Goal: Information Seeking & Learning: Learn about a topic

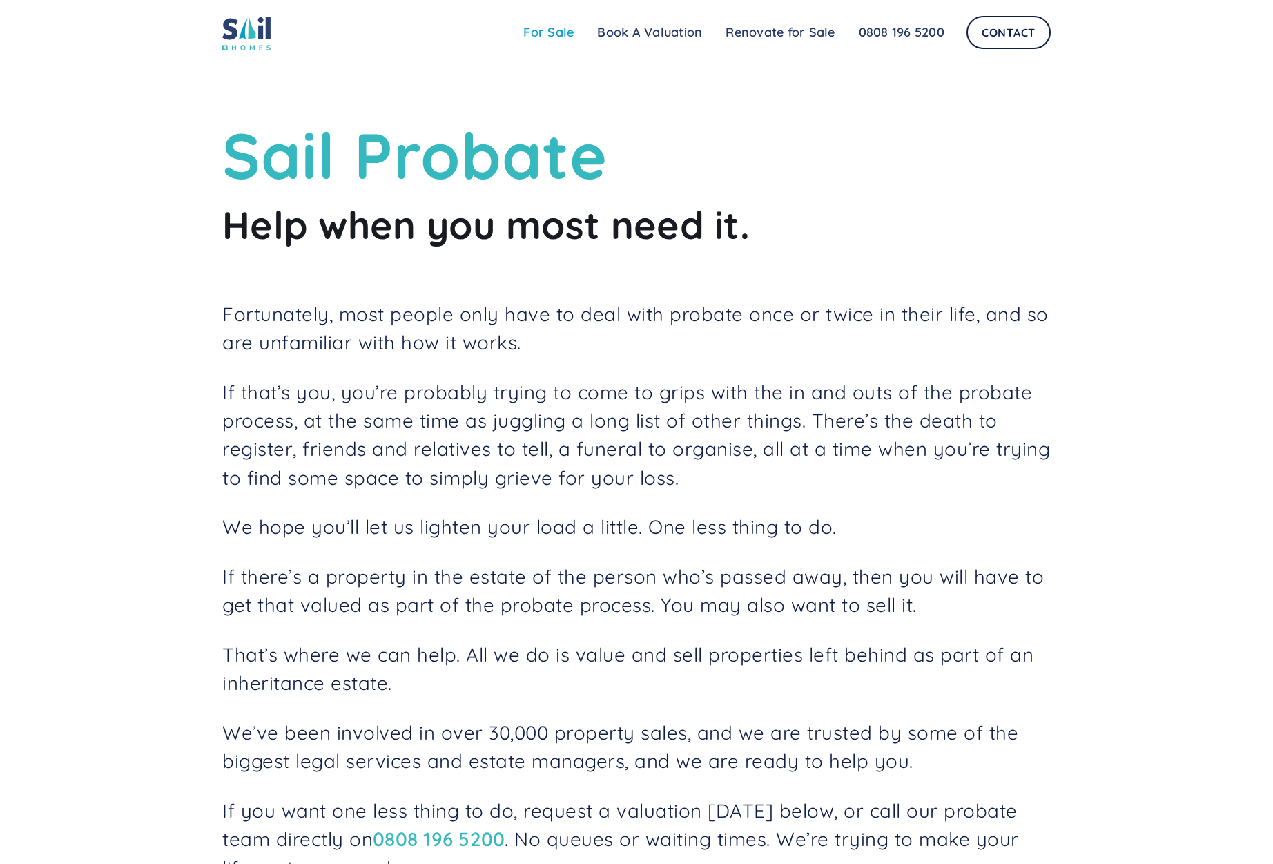
click at [568, 37] on link "For Sale" at bounding box center [549, 33] width 74 height 28
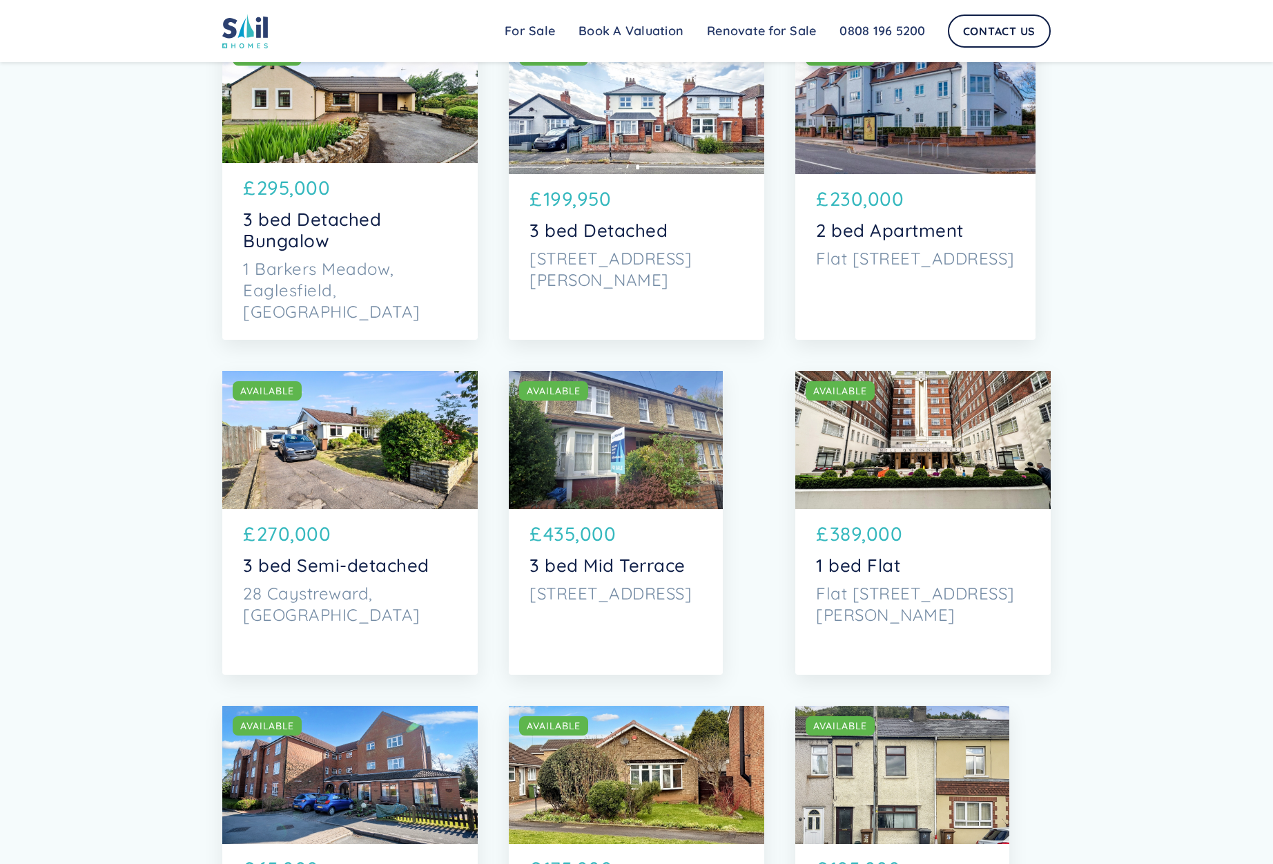
scroll to position [2554, 0]
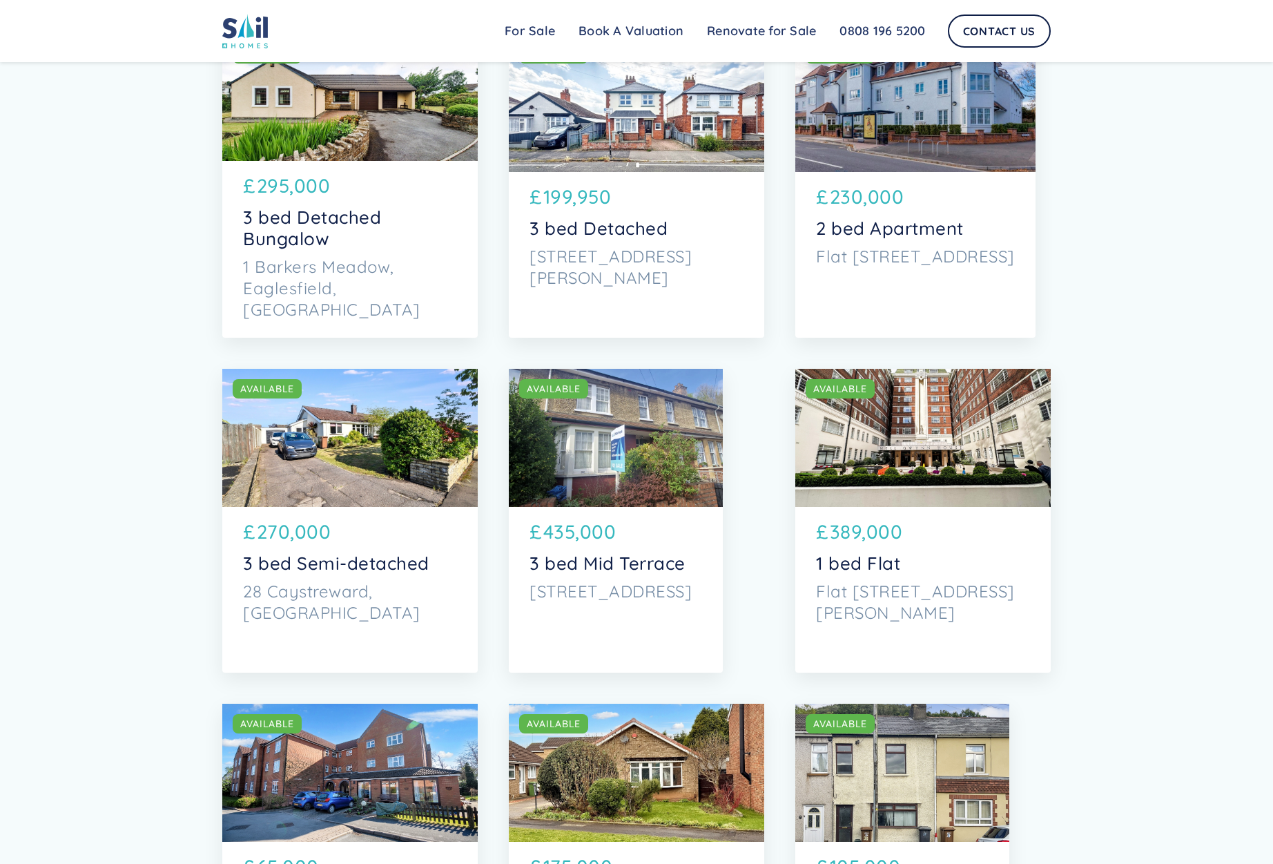
click at [940, 398] on div "SOLD AVAILABLE" at bounding box center [928, 388] width 245 height 19
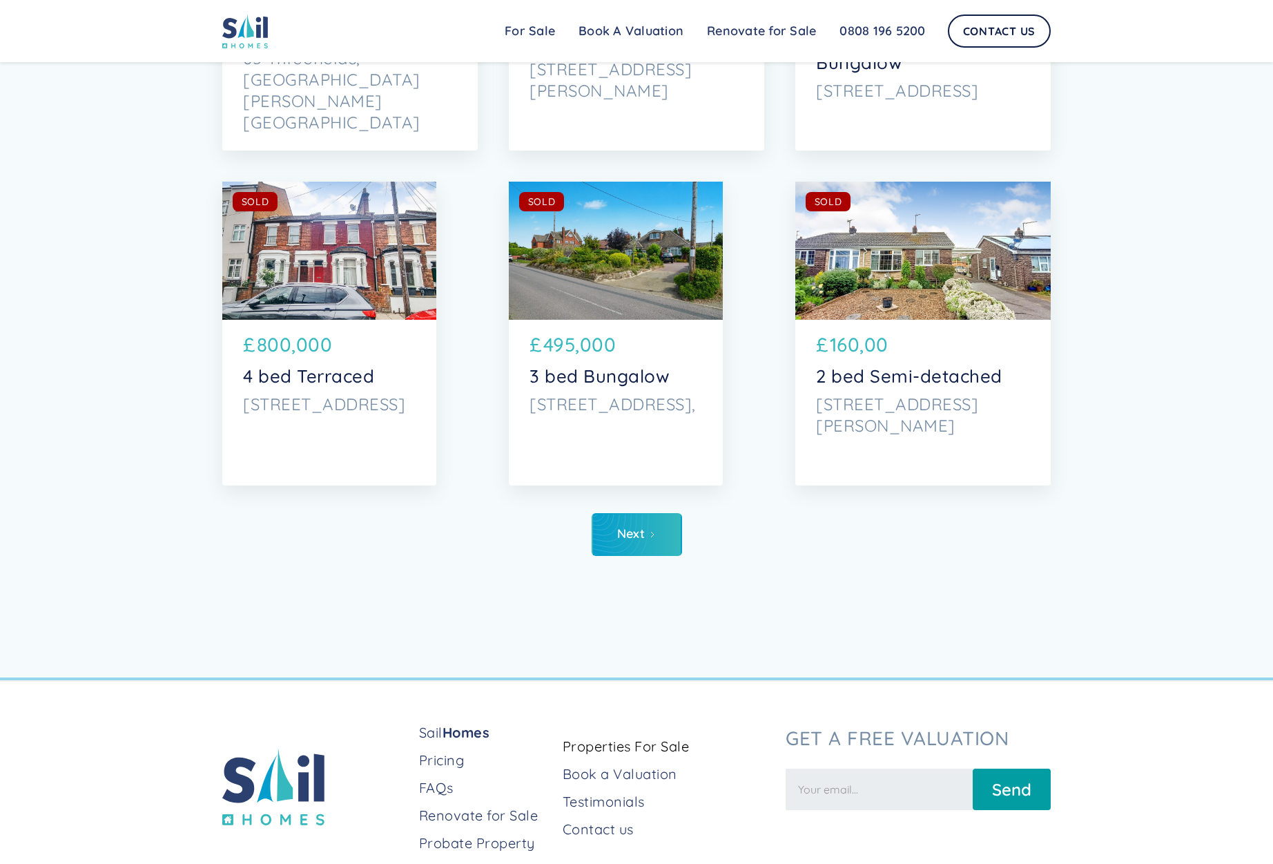
scroll to position [6615, 0]
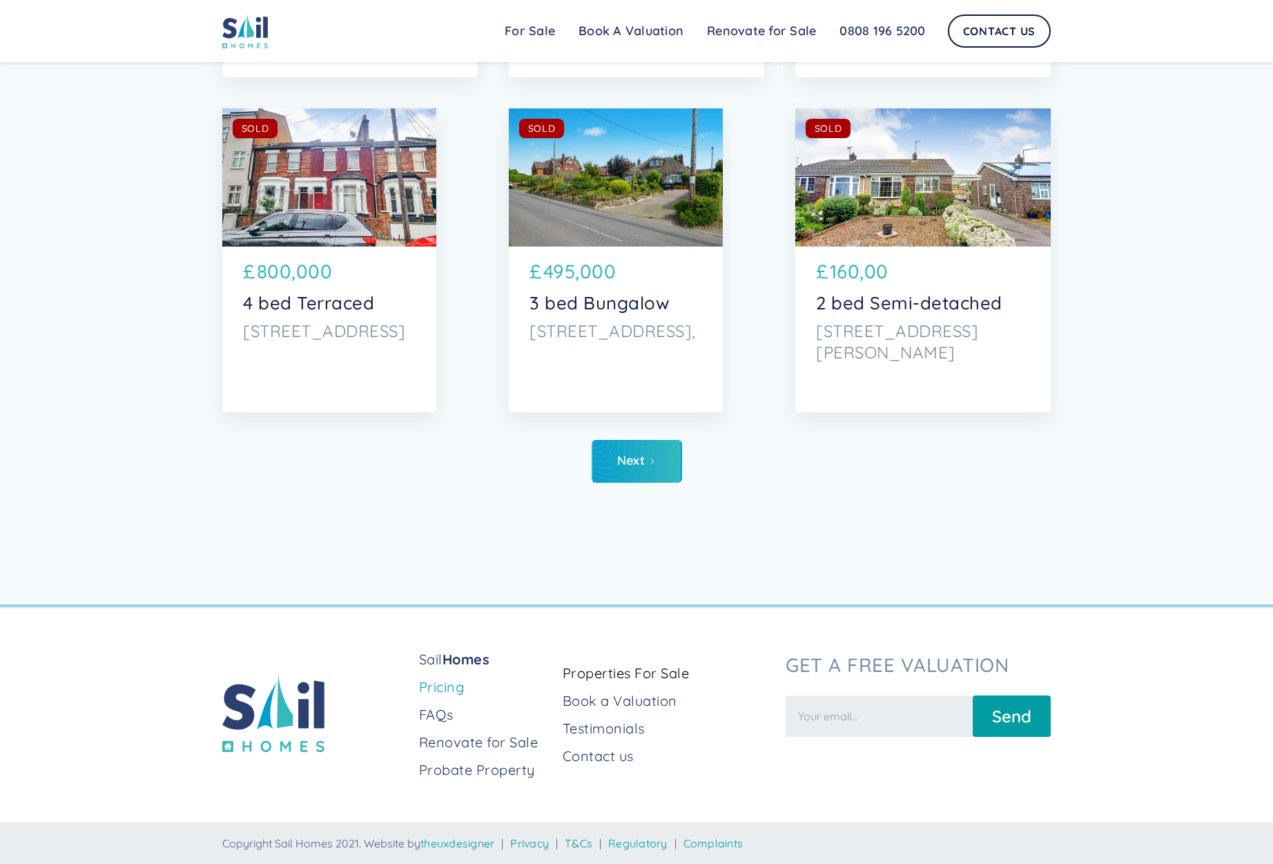
click at [458, 688] on link "Pricing" at bounding box center [485, 686] width 133 height 19
